Goal: Navigation & Orientation: Find specific page/section

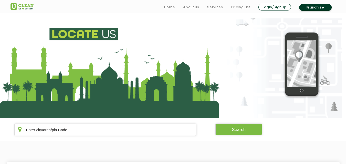
scroll to position [83, 0]
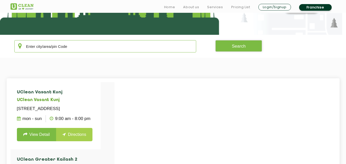
click at [62, 51] on input "text" at bounding box center [105, 46] width 182 height 12
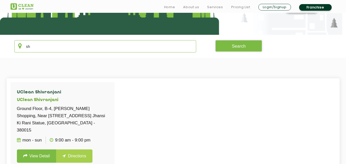
type input "s"
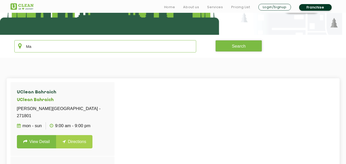
type input "M"
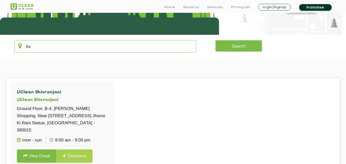
type input "B"
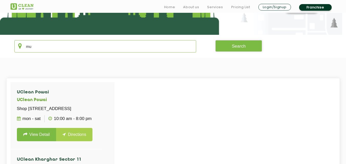
type input "m"
type input "H"
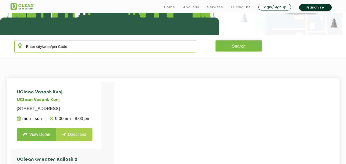
type input "h"
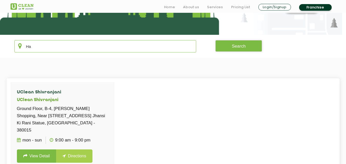
type input "H"
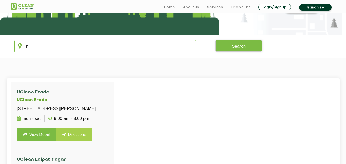
type input "R"
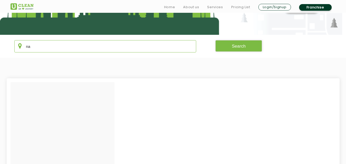
type input "n"
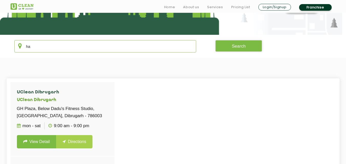
type input "h"
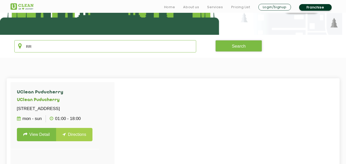
type input "R"
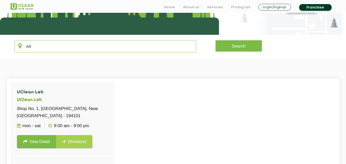
type input "A"
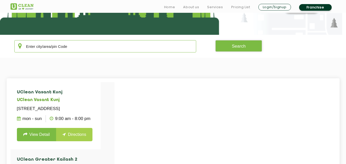
type input "A"
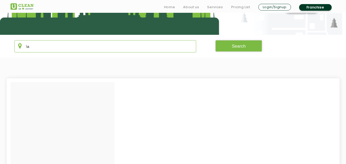
type input "\"
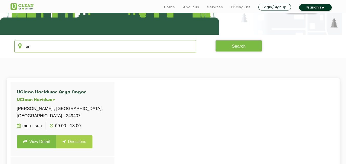
type input "a"
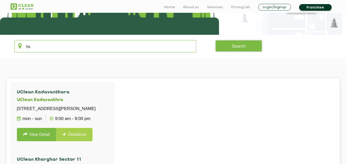
type input "h"
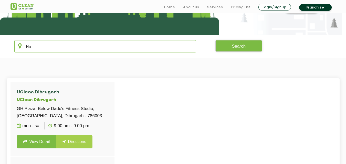
type input "H"
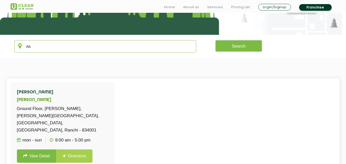
type input "A"
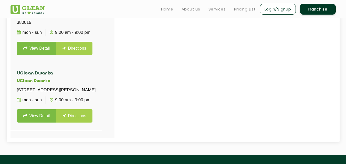
scroll to position [191, 0]
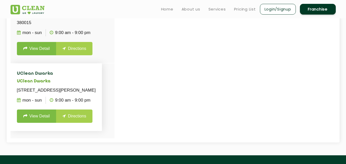
click at [96, 71] on h4 "UClean Dwarka" at bounding box center [56, 73] width 79 height 5
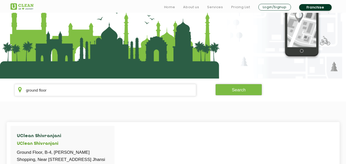
scroll to position [41, 0]
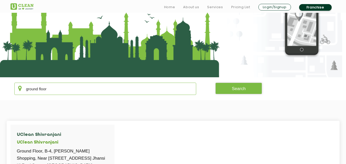
click at [52, 89] on input "ground floor" at bounding box center [105, 89] width 182 height 12
type input "g"
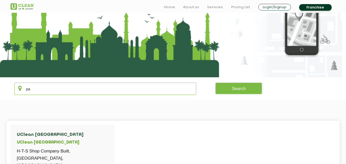
type input "p"
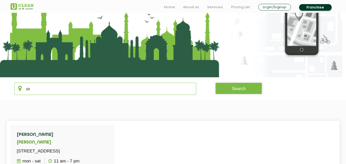
type input "s"
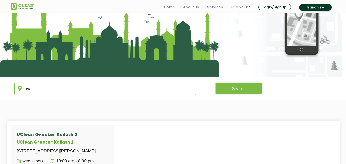
type input "k"
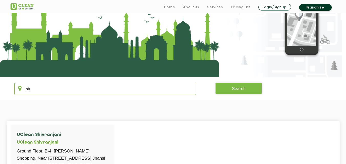
type input "s"
type input "m"
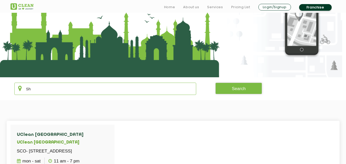
type input "S"
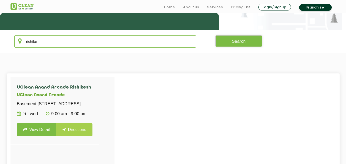
scroll to position [90, 0]
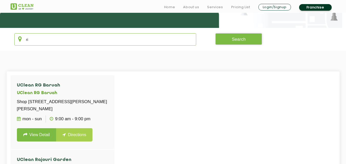
type input "r"
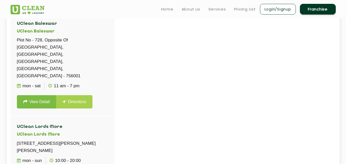
scroll to position [155, 0]
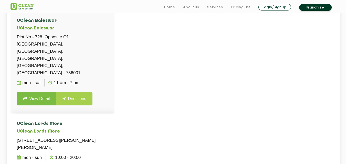
type input "prin"
click at [74, 114] on li "UClean Lords More UClean Lords More [STREET_ADDRESS][PERSON_NAME][PERSON_NAME] …" at bounding box center [62, 151] width 104 height 74
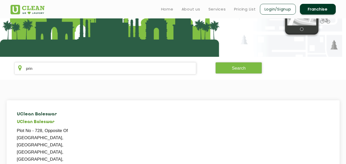
scroll to position [44, 0]
